Goal: Task Accomplishment & Management: Use online tool/utility

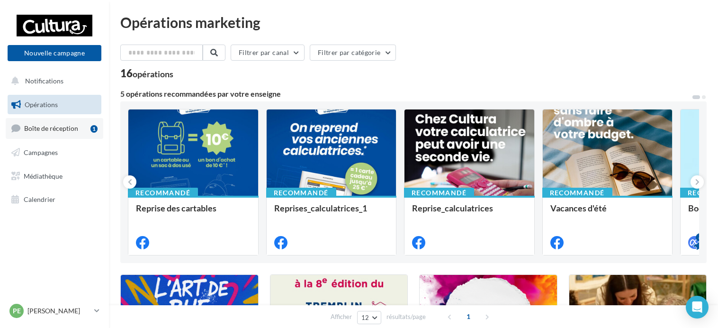
click at [93, 128] on div "1" at bounding box center [94, 129] width 7 height 8
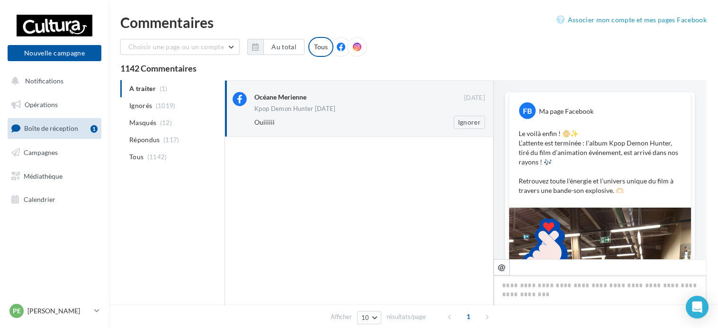
scroll to position [413, 0]
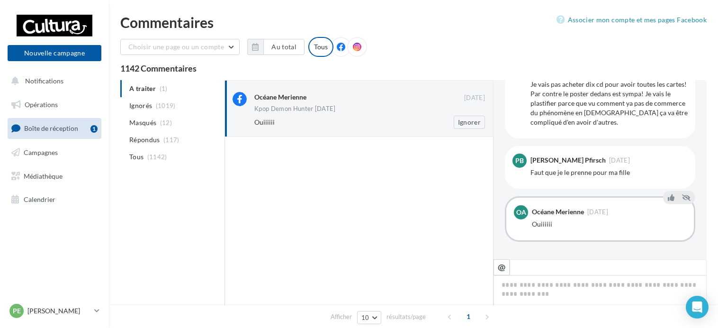
click at [346, 124] on div "Ouiiiiii" at bounding box center [338, 122] width 169 height 9
click at [466, 126] on button "Ignorer" at bounding box center [469, 122] width 31 height 13
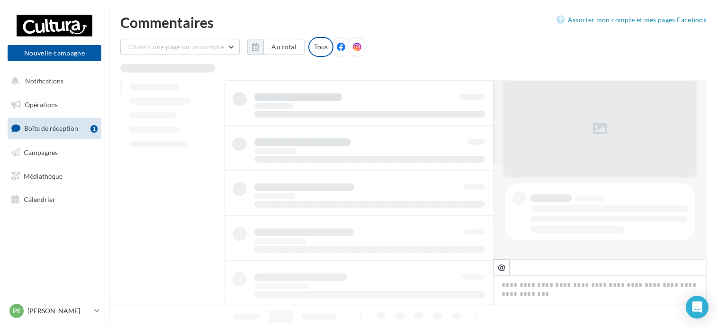
scroll to position [95, 0]
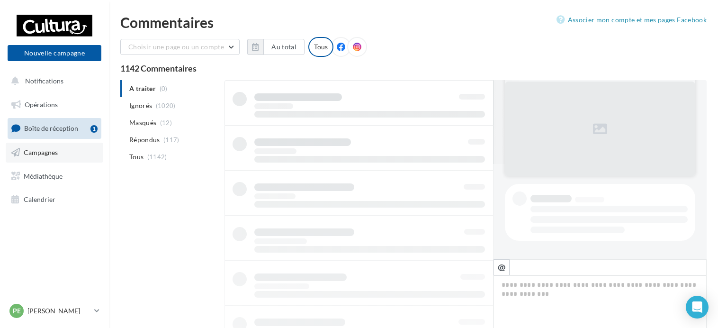
click at [51, 148] on span "Campagnes" at bounding box center [41, 152] width 34 height 8
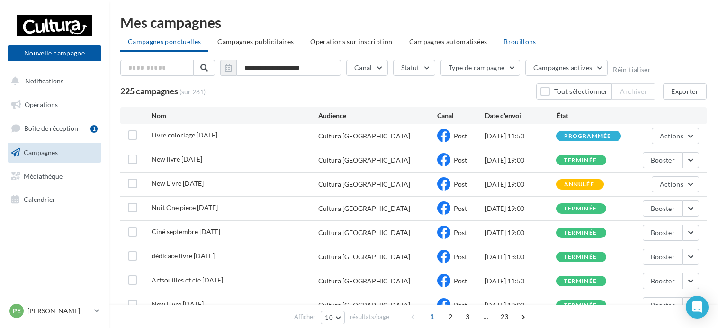
click at [515, 37] on li "Brouillons" at bounding box center [520, 41] width 48 height 17
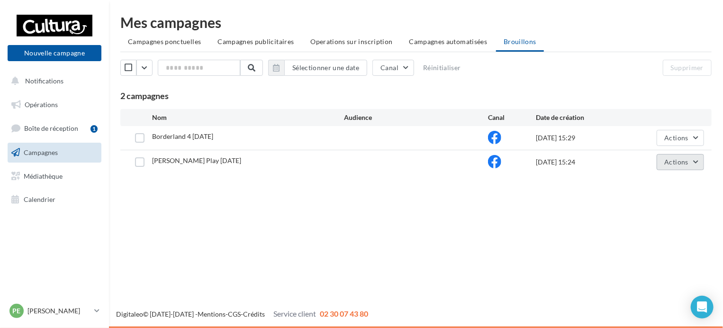
click at [681, 164] on span "Actions" at bounding box center [677, 162] width 24 height 8
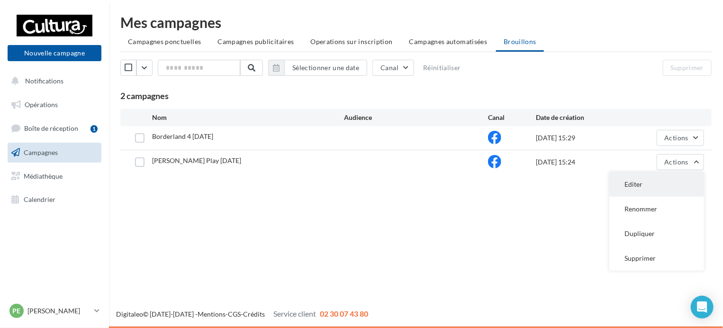
click at [656, 186] on button "Editer" at bounding box center [656, 184] width 95 height 25
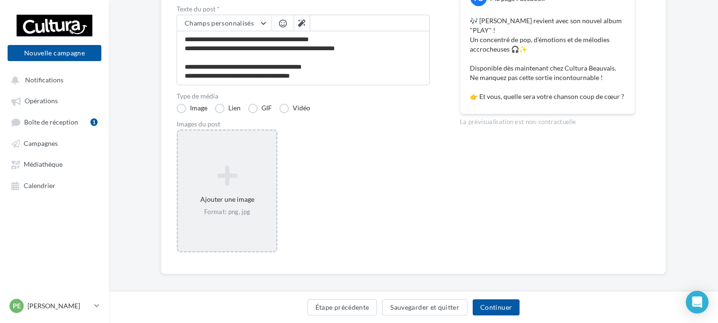
scroll to position [142, 0]
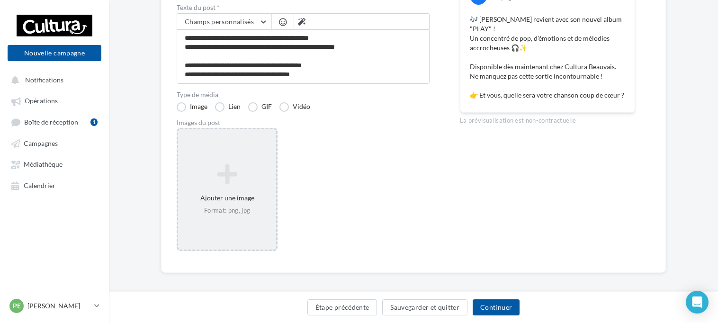
click at [234, 180] on icon at bounding box center [227, 174] width 91 height 23
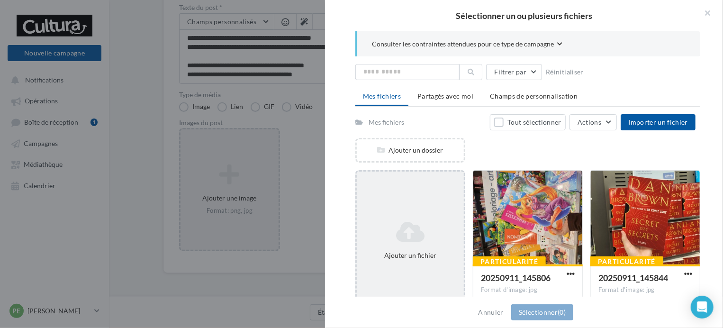
click at [436, 213] on div "Ajouter un fichier" at bounding box center [410, 240] width 110 height 140
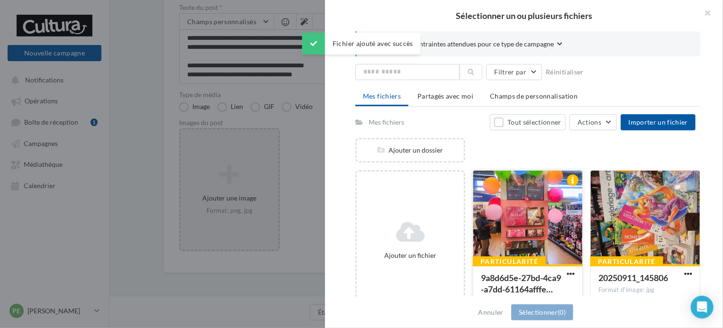
click at [553, 224] on div at bounding box center [527, 218] width 109 height 95
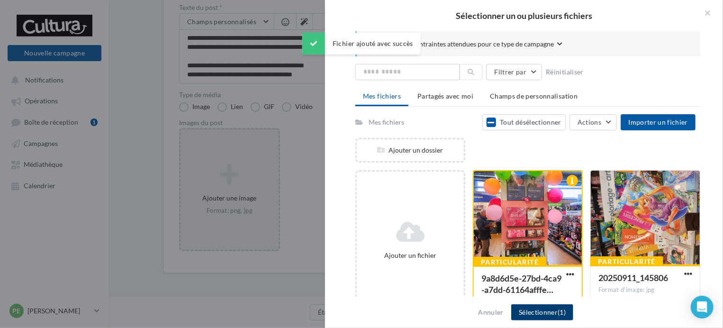
click at [553, 317] on button "Sélectionner (1)" at bounding box center [542, 312] width 62 height 16
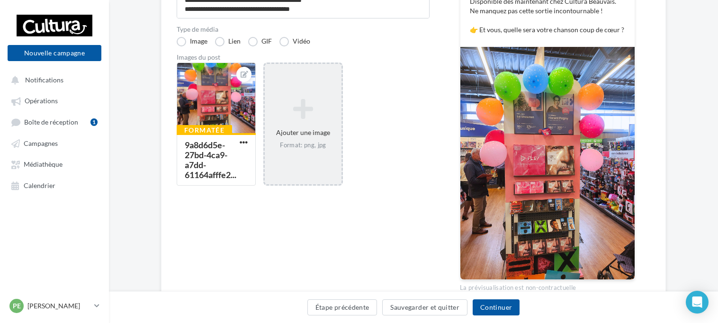
scroll to position [209, 0]
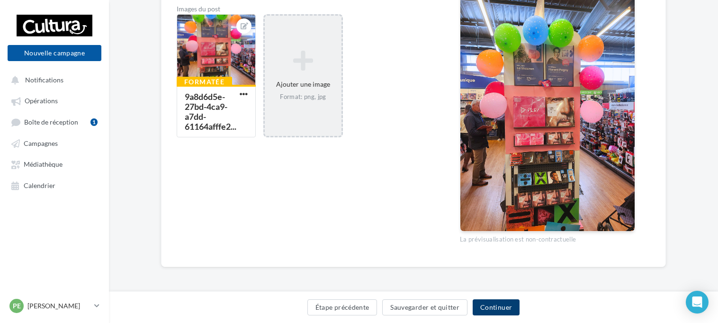
click at [493, 311] on button "Continuer" at bounding box center [496, 307] width 47 height 16
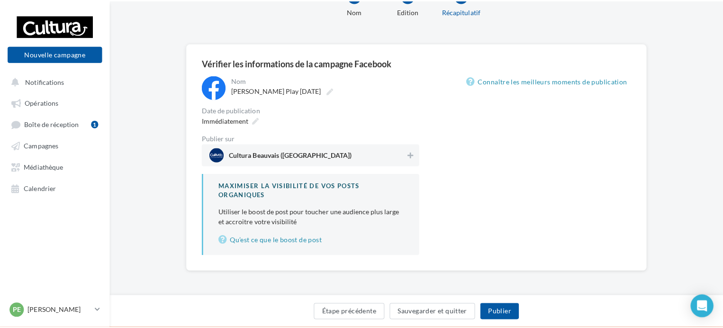
scroll to position [63, 0]
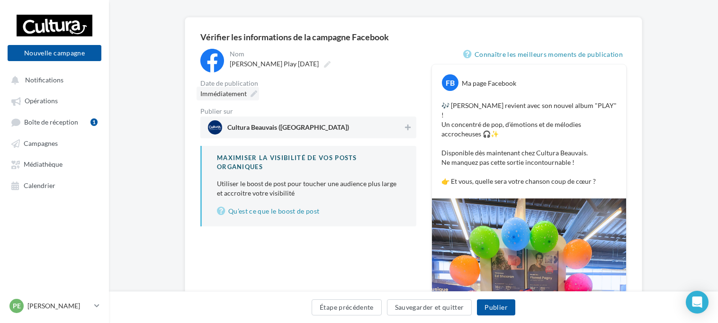
click at [254, 94] on icon at bounding box center [254, 94] width 7 height 7
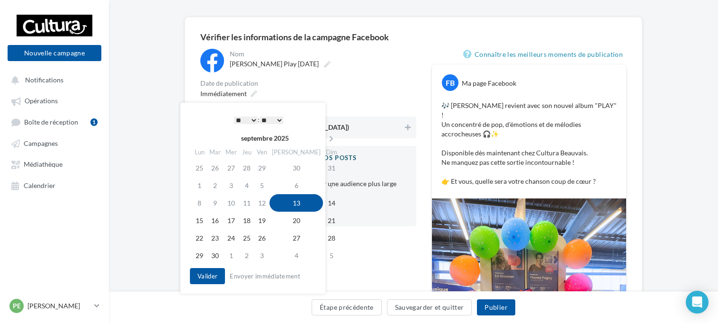
click at [274, 117] on select "** ** ** ** ** **" at bounding box center [272, 121] width 24 height 8
click at [208, 281] on button "Valider" at bounding box center [207, 276] width 35 height 16
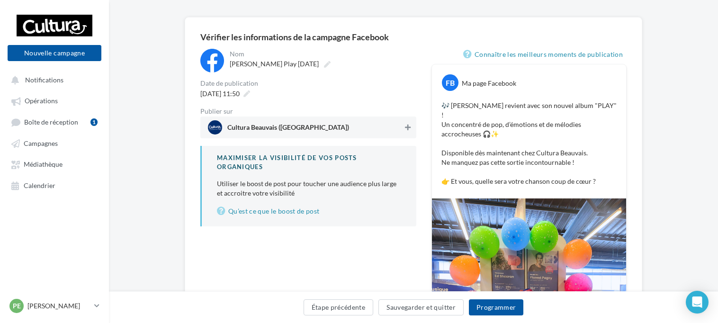
click at [404, 132] on button at bounding box center [407, 127] width 9 height 11
click at [506, 308] on button "Programmer" at bounding box center [496, 307] width 55 height 16
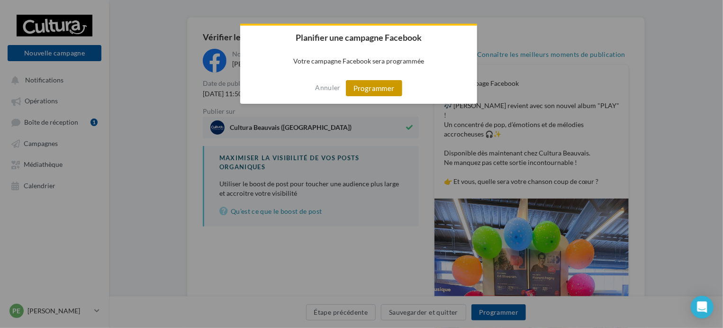
click at [380, 91] on button "Programmer" at bounding box center [374, 88] width 56 height 16
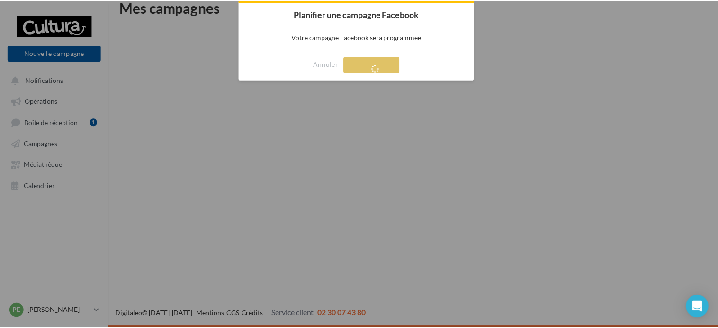
scroll to position [15, 0]
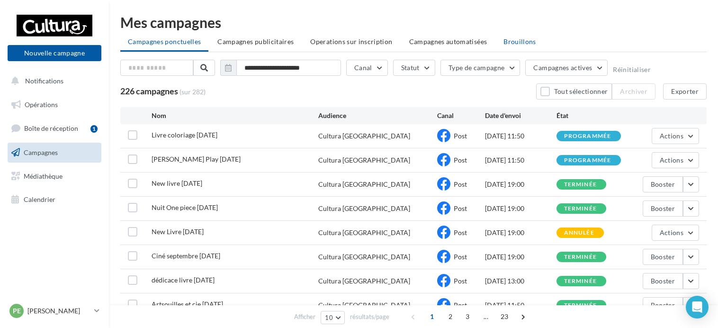
click at [527, 46] on li "Brouillons" at bounding box center [520, 41] width 48 height 17
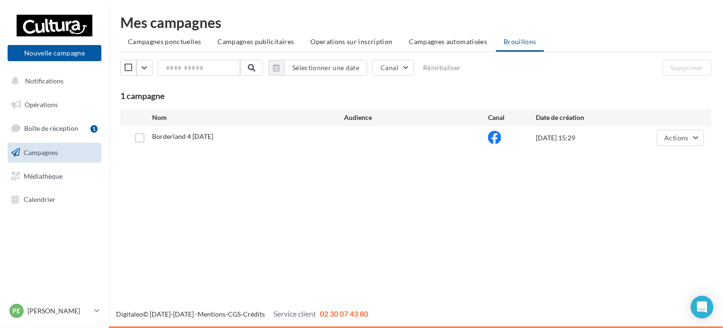
click at [251, 134] on div "Borderland 4 [DATE]" at bounding box center [248, 138] width 192 height 12
click at [688, 135] on span "Actions" at bounding box center [677, 138] width 24 height 8
click at [637, 160] on button "Editer" at bounding box center [656, 160] width 95 height 25
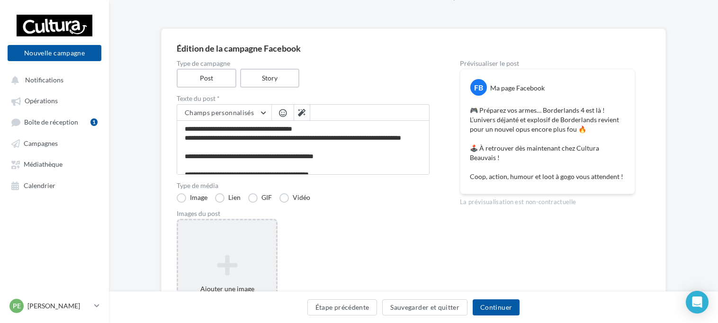
scroll to position [95, 0]
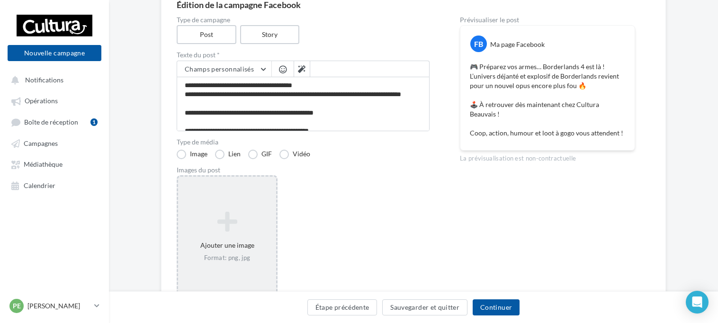
click at [252, 227] on icon at bounding box center [227, 221] width 91 height 23
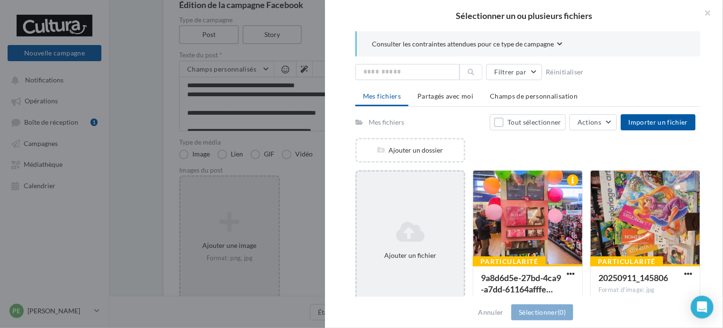
click at [429, 230] on icon at bounding box center [411, 231] width 100 height 23
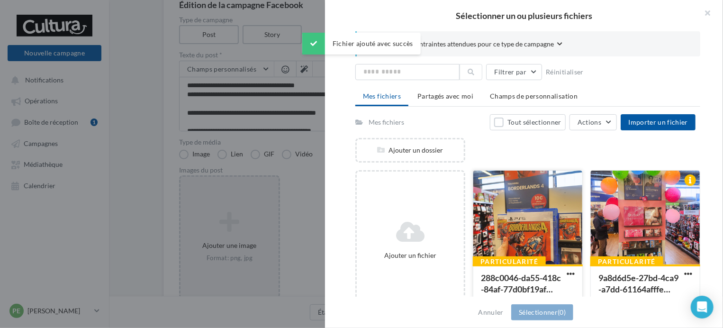
click at [517, 223] on div at bounding box center [527, 218] width 109 height 95
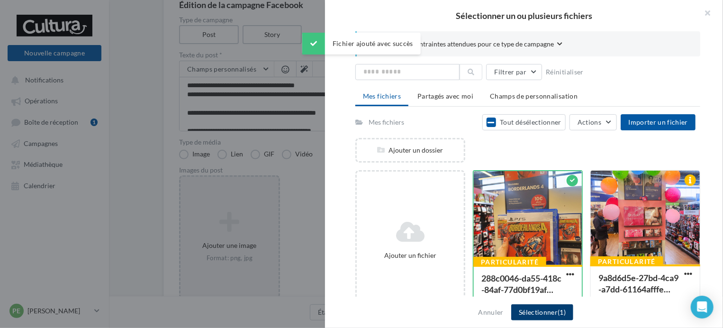
click at [558, 318] on button "Sélectionner (1)" at bounding box center [542, 312] width 62 height 16
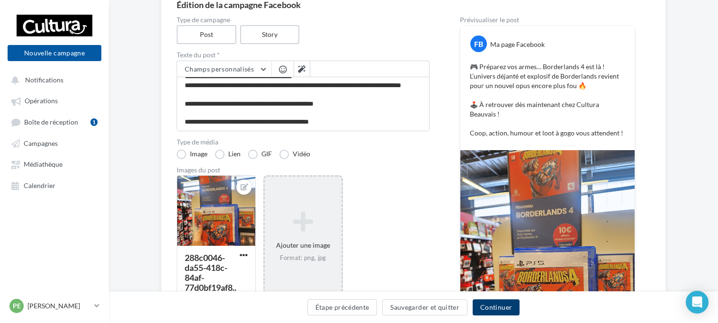
click at [494, 305] on button "Continuer" at bounding box center [496, 307] width 47 height 16
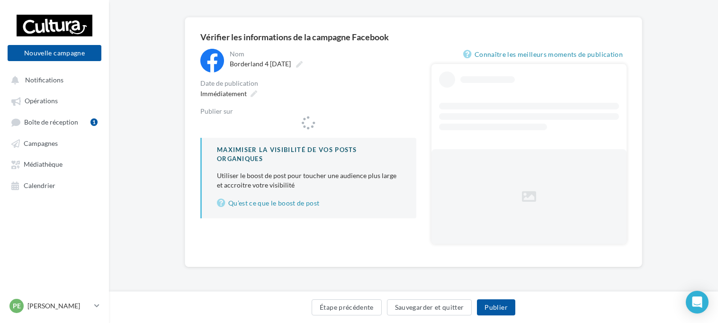
scroll to position [63, 0]
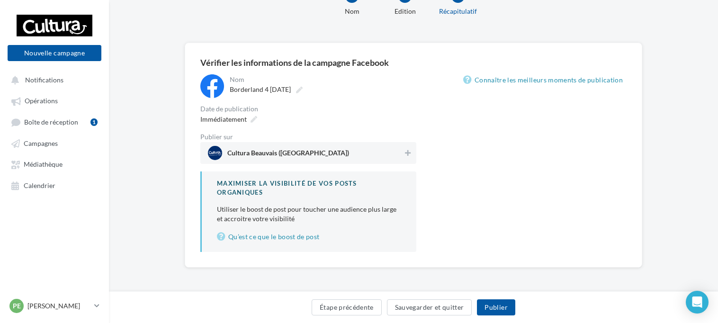
click at [408, 127] on div "**********" at bounding box center [308, 163] width 216 height 178
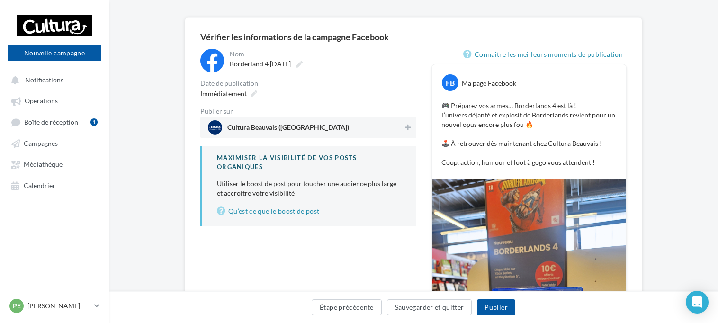
click at [402, 121] on span "Cultura Beauvais (Beauvais)" at bounding box center [305, 127] width 195 height 14
click at [256, 97] on icon at bounding box center [254, 94] width 7 height 7
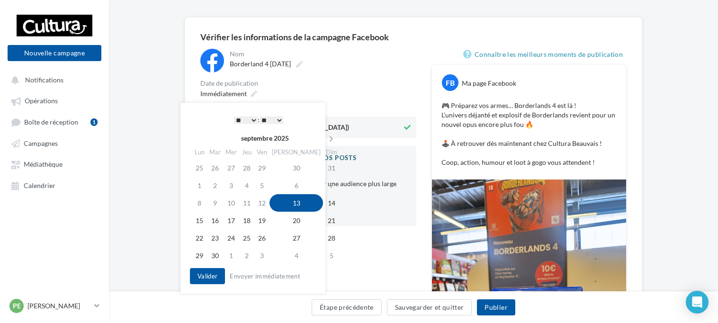
click at [245, 117] on select "* * * * * * * * * * ** ** ** ** ** ** ** ** ** ** ** ** ** **" at bounding box center [246, 121] width 24 height 8
click at [213, 276] on button "Valider" at bounding box center [207, 276] width 35 height 16
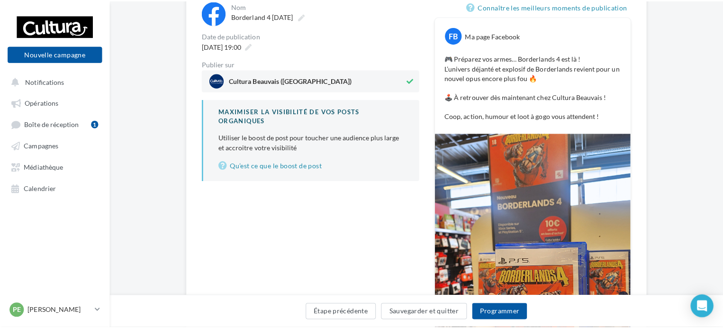
scroll to position [205, 0]
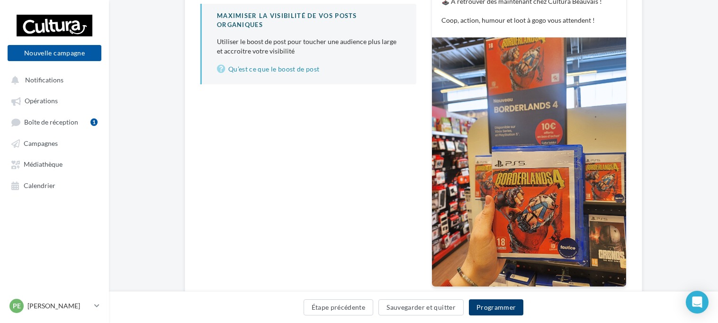
click at [505, 309] on button "Programmer" at bounding box center [496, 307] width 55 height 16
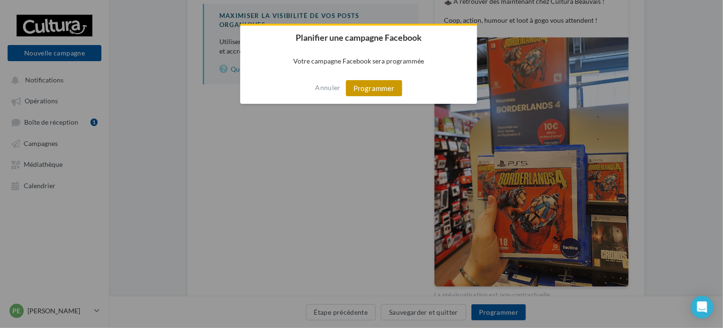
click at [374, 84] on button "Programmer" at bounding box center [374, 88] width 56 height 16
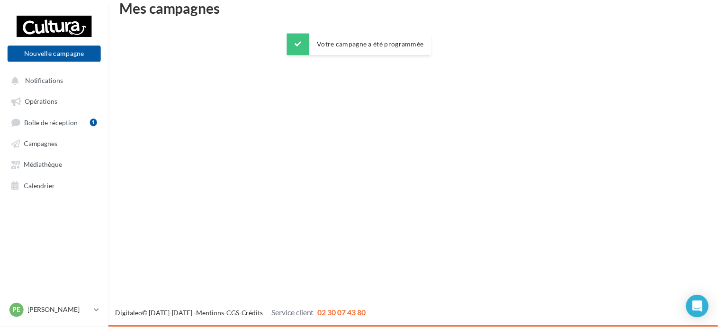
scroll to position [15, 0]
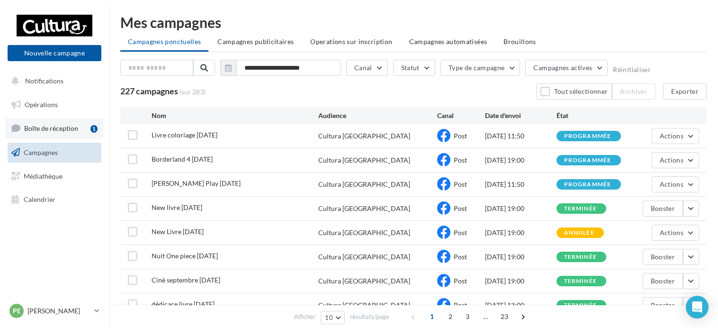
click at [64, 127] on span "Boîte de réception" at bounding box center [51, 128] width 54 height 8
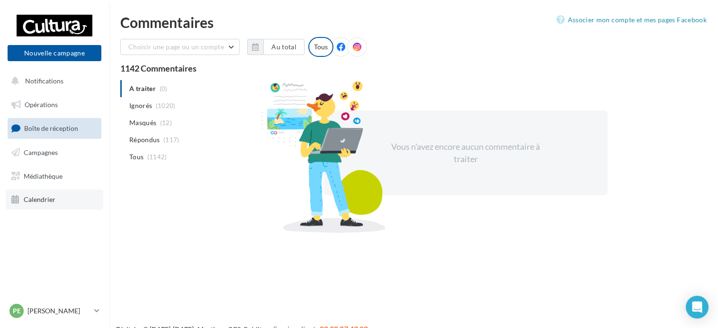
click at [66, 202] on link "Calendrier" at bounding box center [55, 200] width 98 height 20
